Goal: Information Seeking & Learning: Learn about a topic

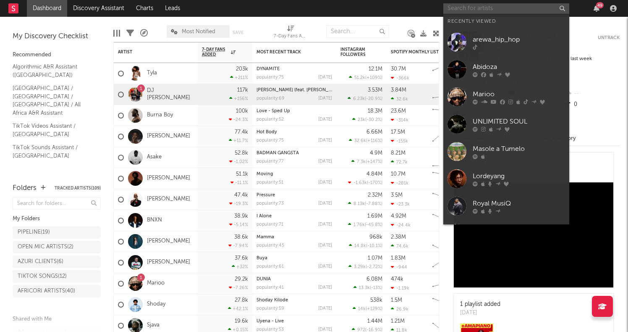
click at [464, 9] on input "text" at bounding box center [507, 8] width 126 height 11
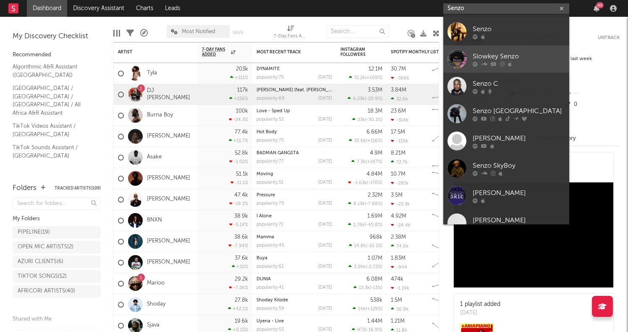
scroll to position [63, 0]
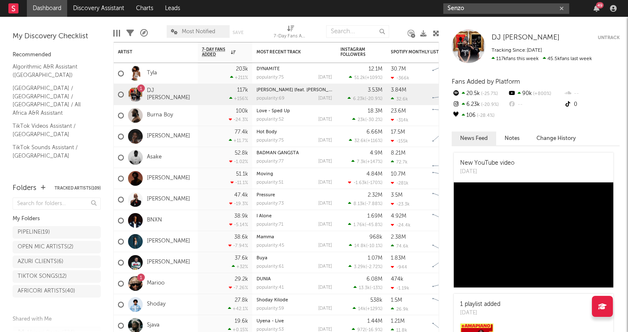
click at [489, 8] on input "Senzo" at bounding box center [507, 8] width 126 height 11
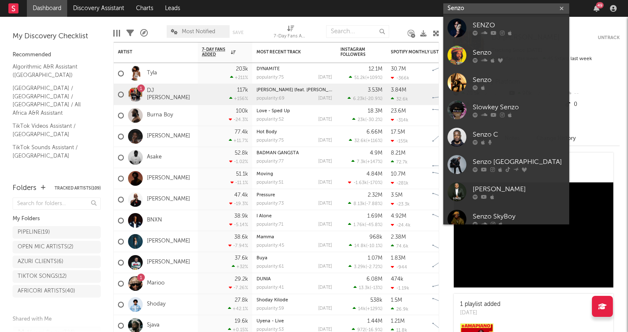
click at [489, 8] on input "Senzo" at bounding box center [507, 8] width 126 height 11
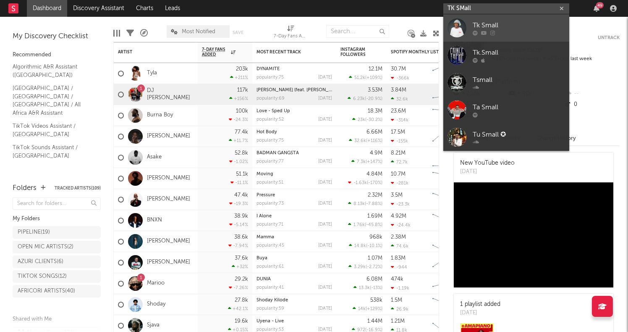
type input "TK SMall"
click at [518, 28] on div "Tk Small" at bounding box center [519, 25] width 92 height 10
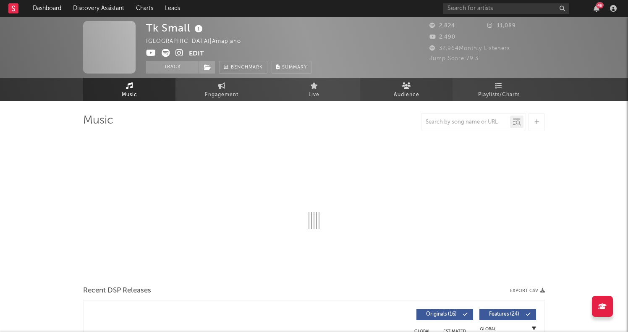
select select "1w"
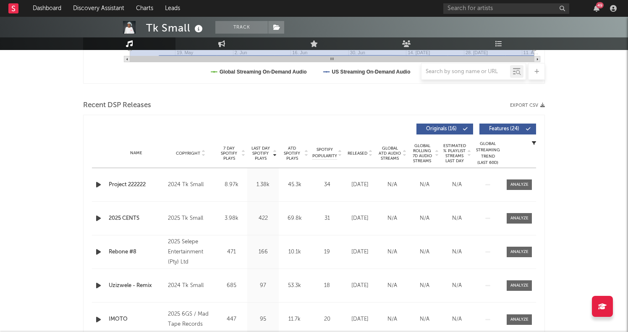
scroll to position [272, 0]
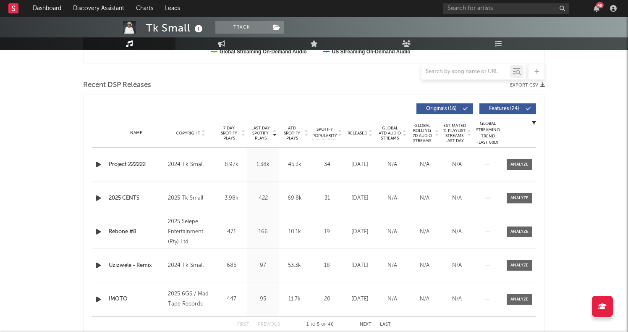
click at [100, 165] on icon "button" at bounding box center [98, 164] width 9 height 11
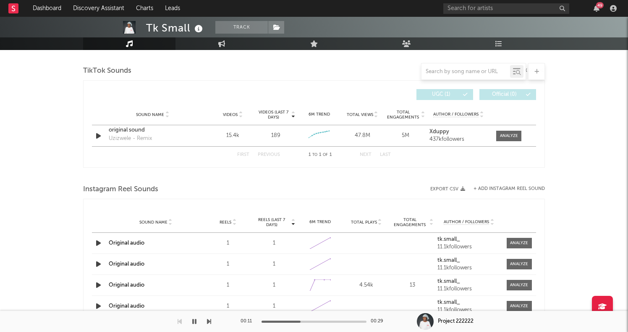
scroll to position [551, 0]
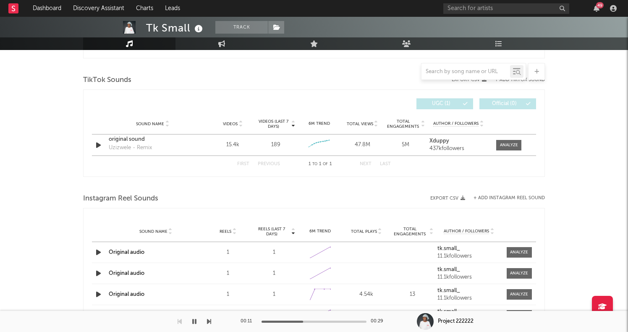
click at [196, 323] on icon "button" at bounding box center [194, 321] width 4 height 7
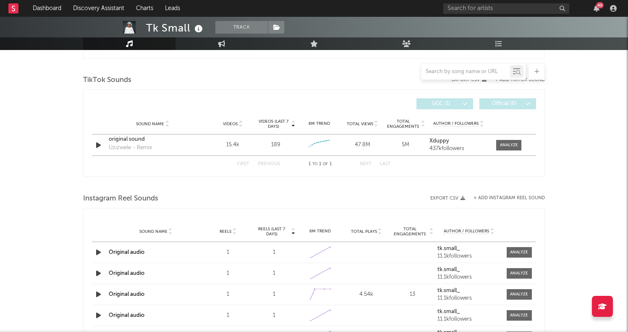
click at [601, 4] on div "49" at bounding box center [600, 5] width 8 height 6
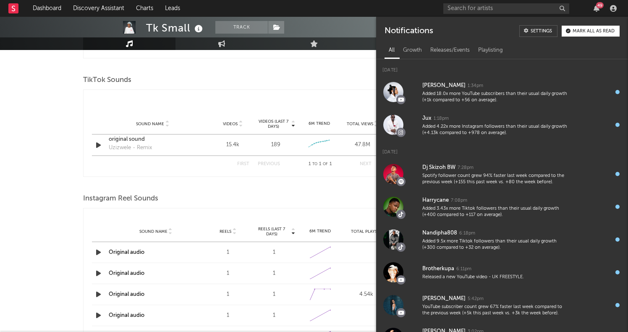
click at [588, 30] on div "Mark all as read" at bounding box center [594, 31] width 42 height 5
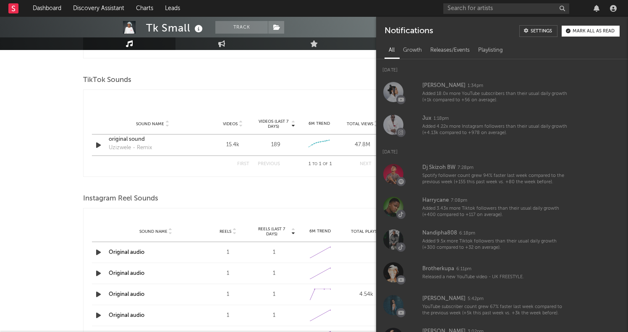
click at [601, 8] on div at bounding box center [597, 8] width 13 height 7
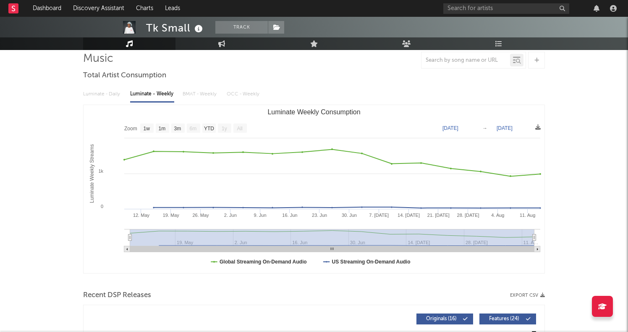
scroll to position [0, 0]
